Goal: Consume media (video, audio)

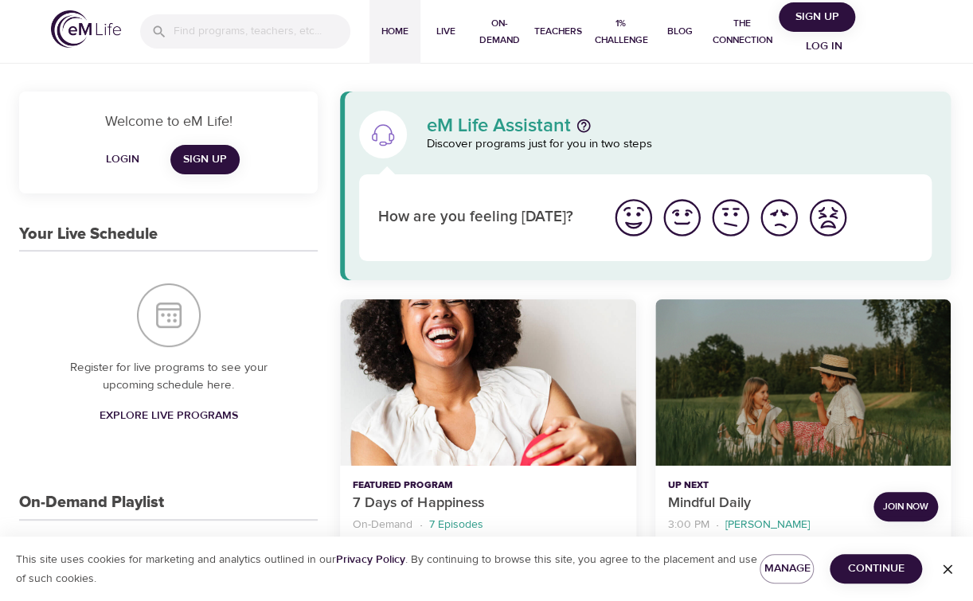
click at [678, 227] on img "I'm feeling good" at bounding box center [682, 218] width 44 height 44
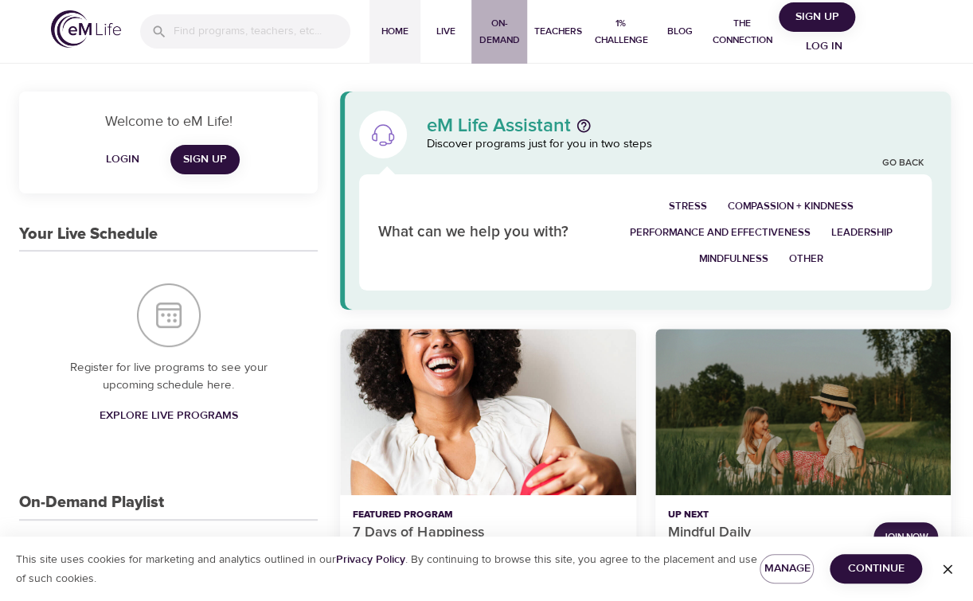
click at [505, 41] on span "On-Demand" at bounding box center [499, 31] width 43 height 33
select select "recent"
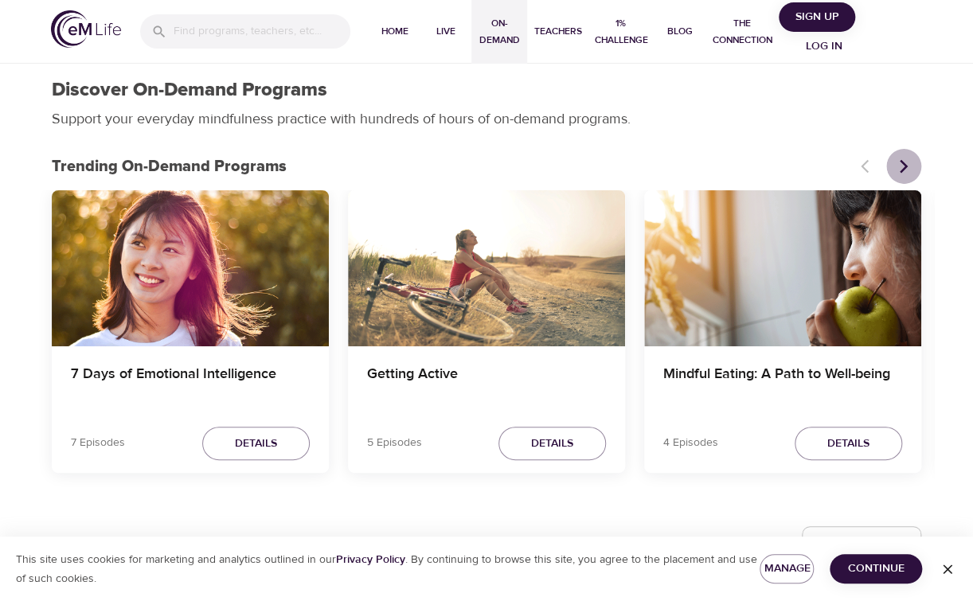
click at [899, 169] on icon "Next items" at bounding box center [903, 166] width 16 height 16
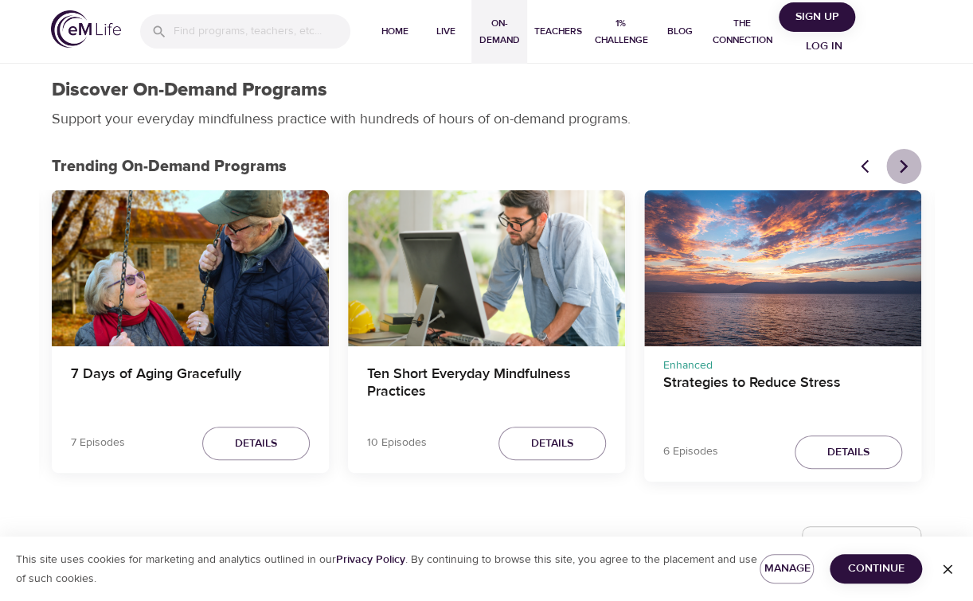
click at [899, 169] on icon "Next items" at bounding box center [903, 166] width 16 height 16
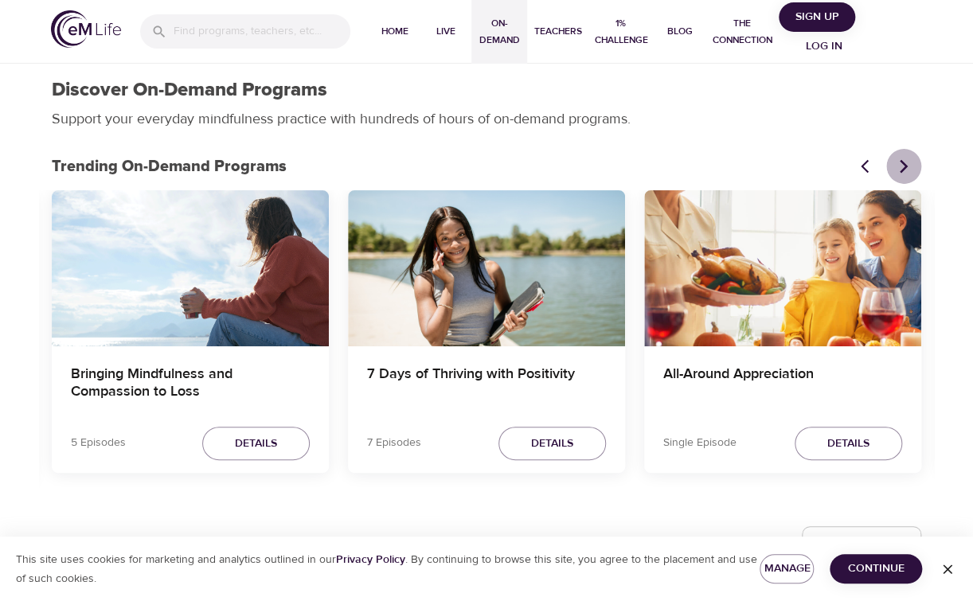
click at [899, 169] on icon "Next items" at bounding box center [903, 166] width 16 height 16
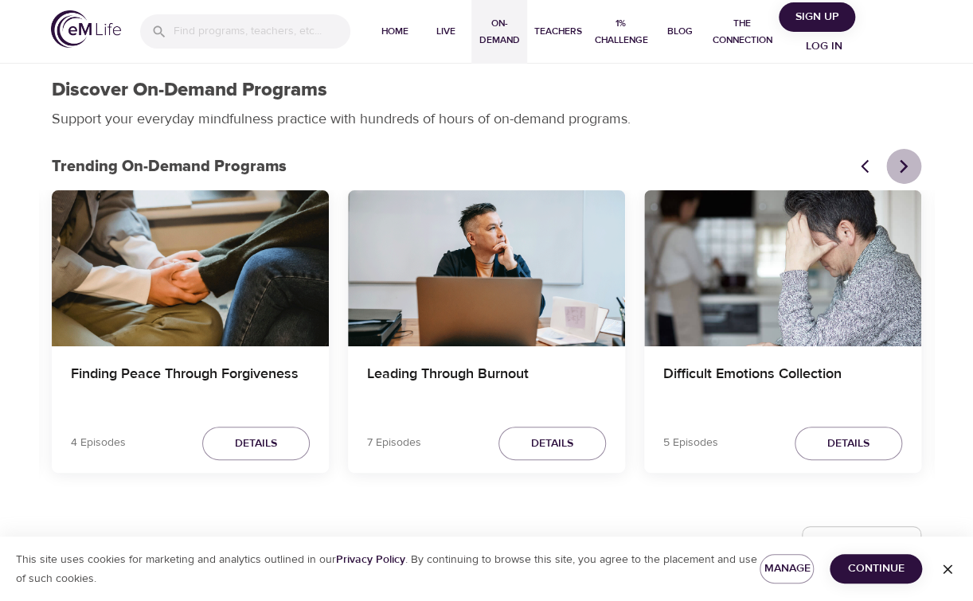
click at [899, 169] on icon "Next items" at bounding box center [903, 166] width 16 height 16
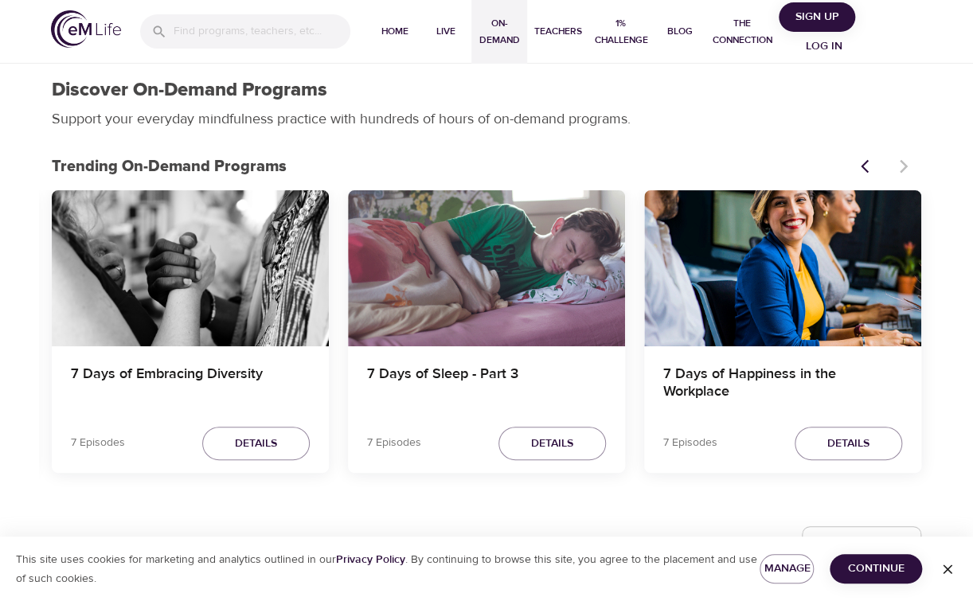
click at [899, 169] on div at bounding box center [886, 166] width 70 height 35
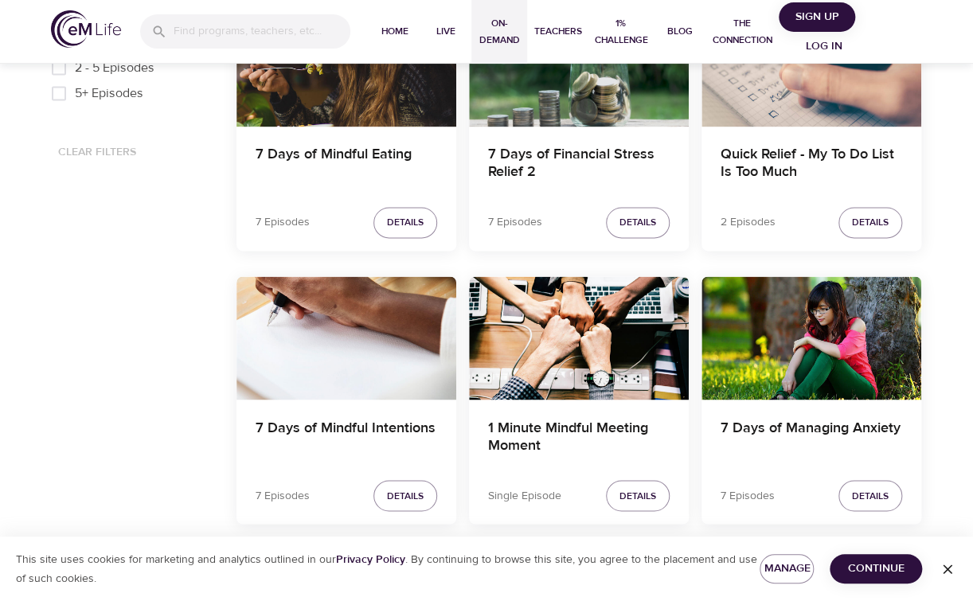
scroll to position [940, 0]
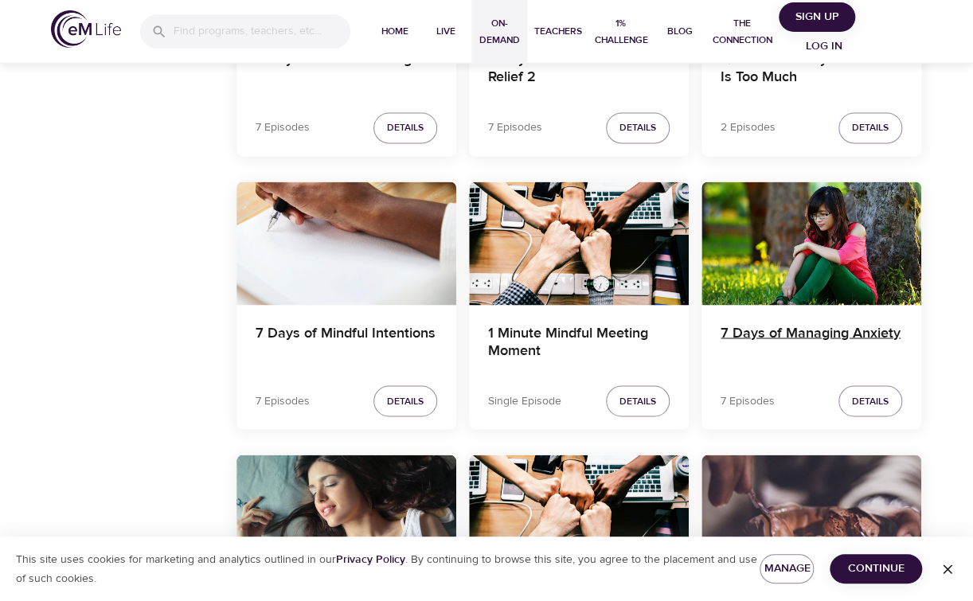
click at [809, 326] on h4 "7 Days of Managing Anxiety" at bounding box center [810, 343] width 181 height 38
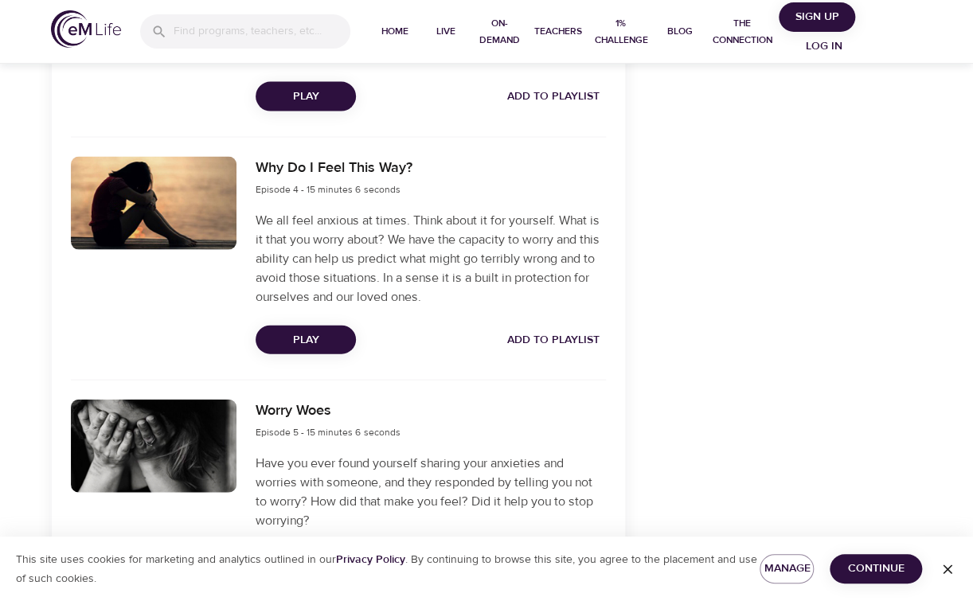
scroll to position [1216, 0]
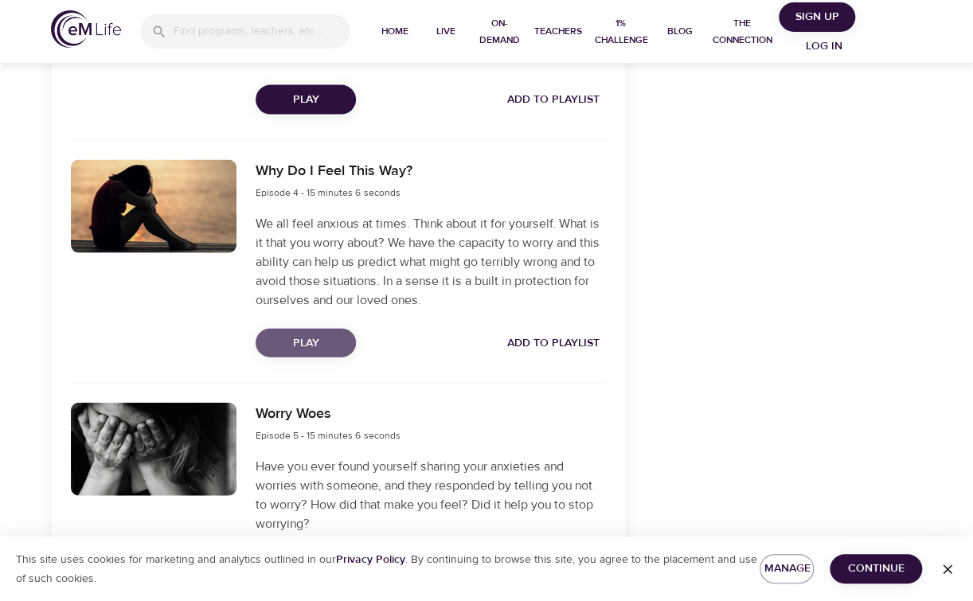
click at [277, 353] on span "Play" at bounding box center [305, 344] width 75 height 20
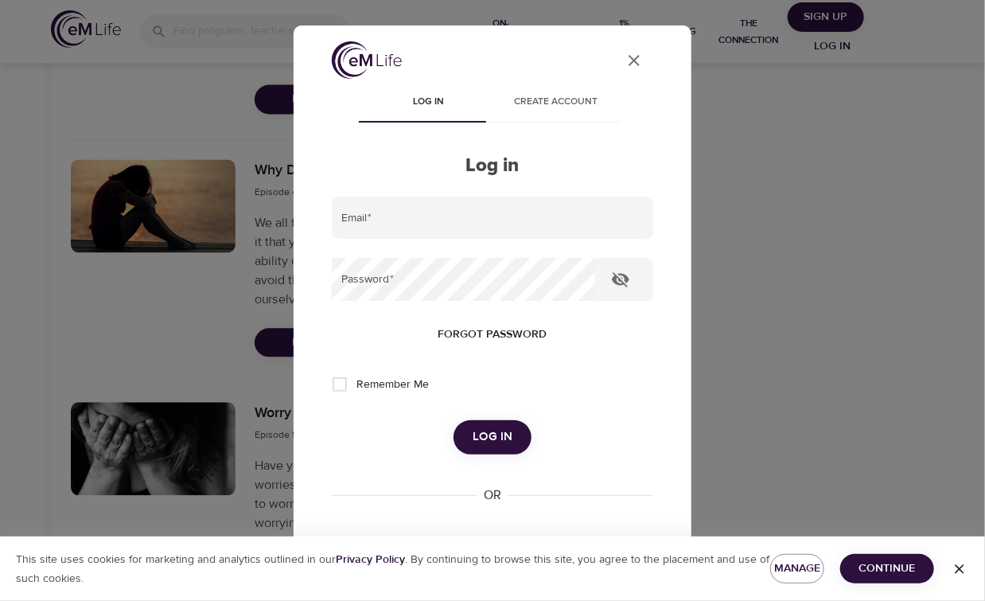
type input "Ripam2@aol.com"
click at [481, 435] on span "Log in" at bounding box center [493, 437] width 40 height 21
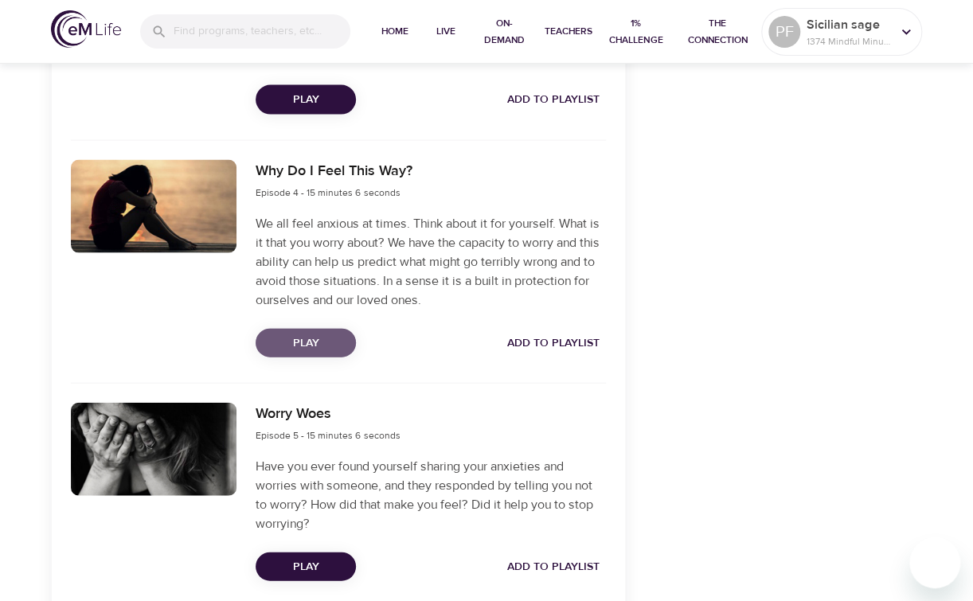
click at [314, 353] on span "Play" at bounding box center [305, 344] width 75 height 20
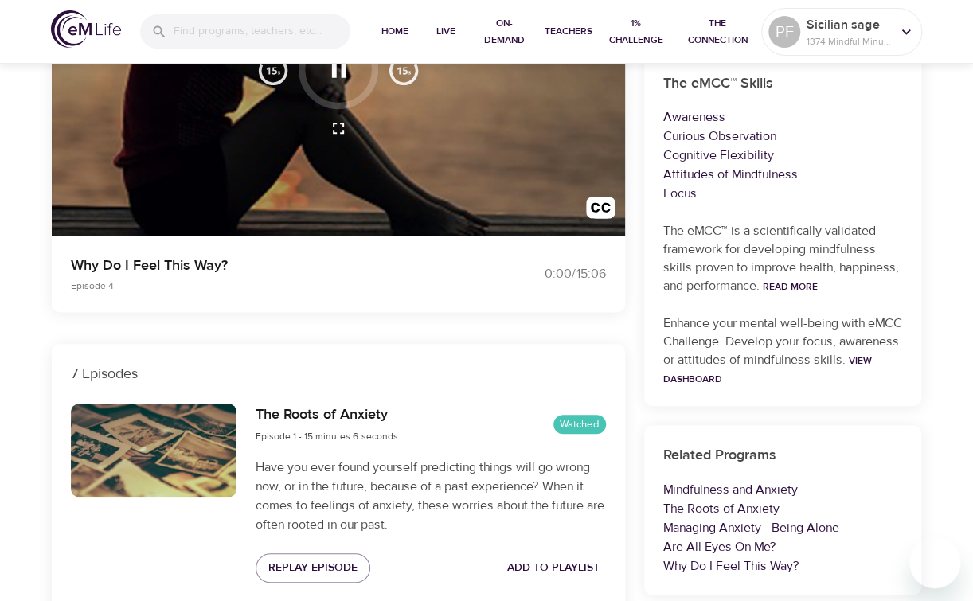
scroll to position [0, 0]
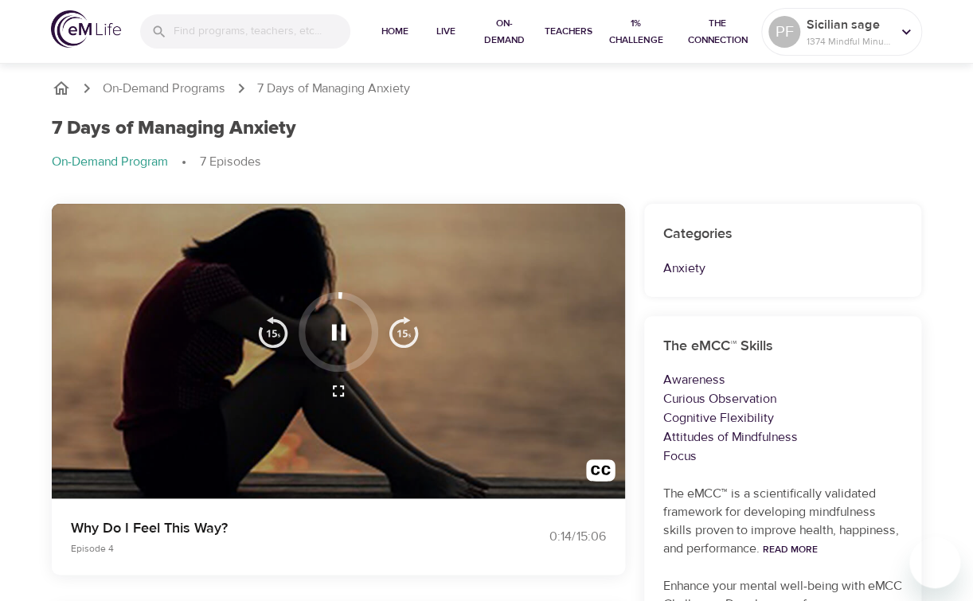
click at [349, 462] on div at bounding box center [338, 351] width 573 height 295
click at [885, 422] on p "Cognitive Flexibility" at bounding box center [782, 417] width 239 height 19
drag, startPoint x: 938, startPoint y: 0, endPoint x: 615, endPoint y: 142, distance: 352.9
click at [615, 142] on div "7 Days of Managing Anxiety On-Demand Program 7 Episodes" at bounding box center [486, 150] width 888 height 87
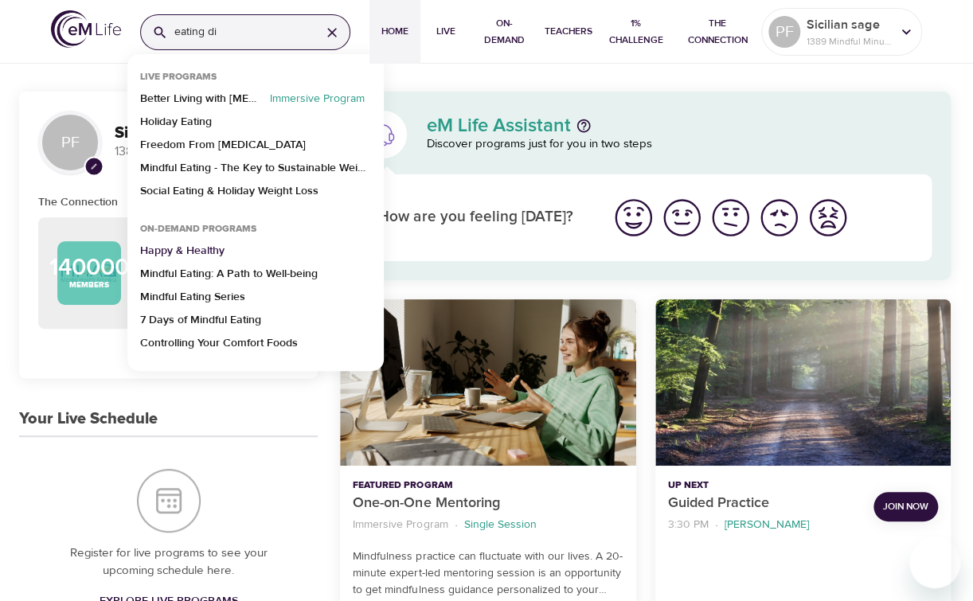
type input "eating di"
click at [207, 248] on p "Happy & Healthy" at bounding box center [182, 254] width 84 height 23
